Goal: Information Seeking & Learning: Learn about a topic

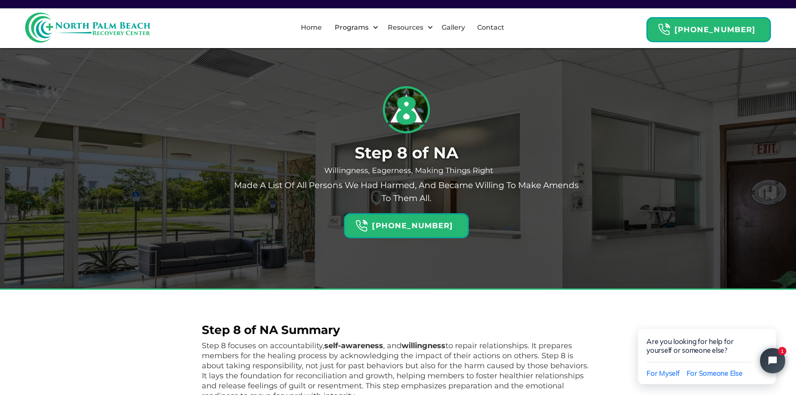
drag, startPoint x: 167, startPoint y: 283, endPoint x: 167, endPoint y: 140, distance: 142.5
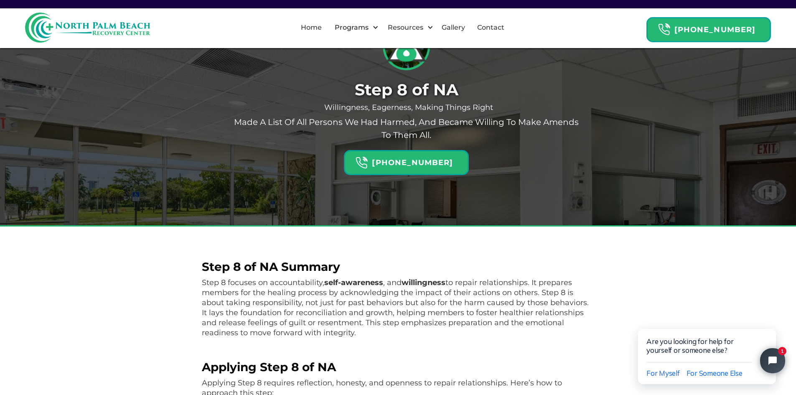
scroll to position [84, 0]
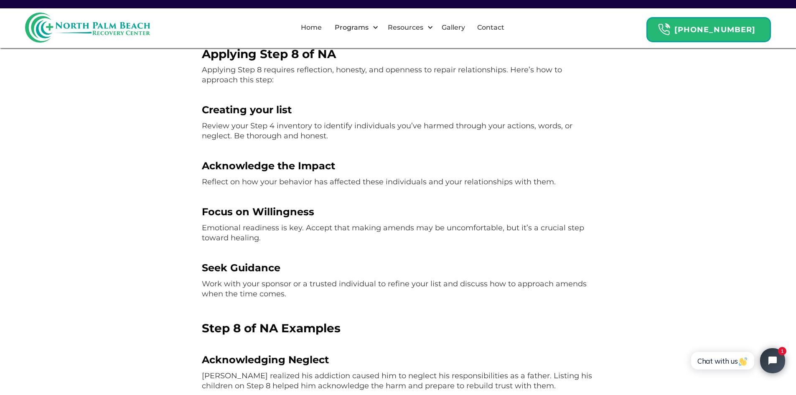
drag, startPoint x: 246, startPoint y: 188, endPoint x: 408, endPoint y: 194, distance: 162.7
drag, startPoint x: 288, startPoint y: 181, endPoint x: 370, endPoint y: 184, distance: 82.0
click at [370, 184] on p "Reflect on how your behavior has affected these individuals and your relationsh…" at bounding box center [398, 182] width 393 height 10
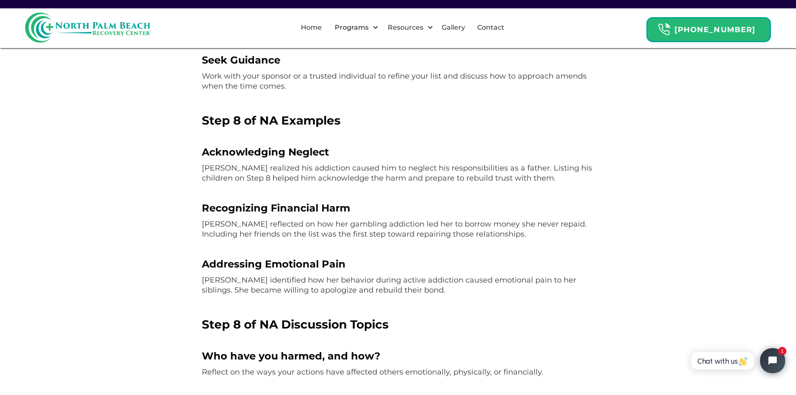
scroll to position [585, 0]
